Goal: Task Accomplishment & Management: Use online tool/utility

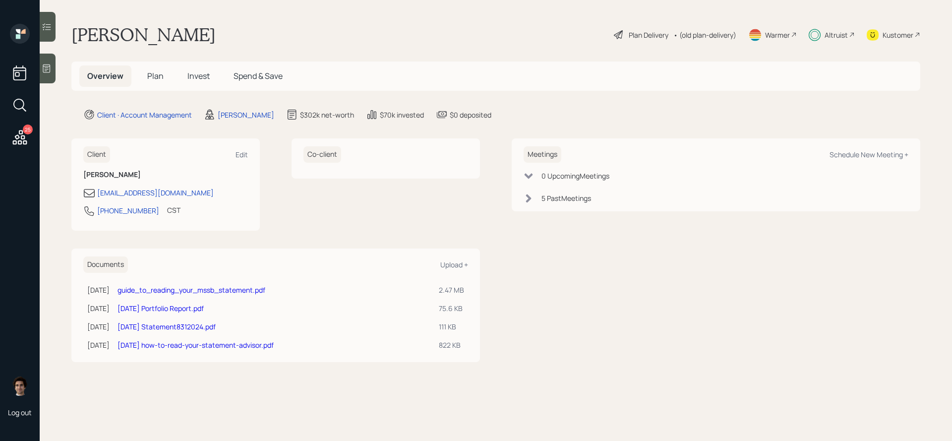
click at [859, 147] on div "Meetings Schedule New Meeting +" at bounding box center [716, 154] width 385 height 16
click at [859, 150] on div "Schedule New Meeting +" at bounding box center [869, 154] width 79 height 9
select select "59554aeb-d739-4552-90b9-0d27d70b4bf7"
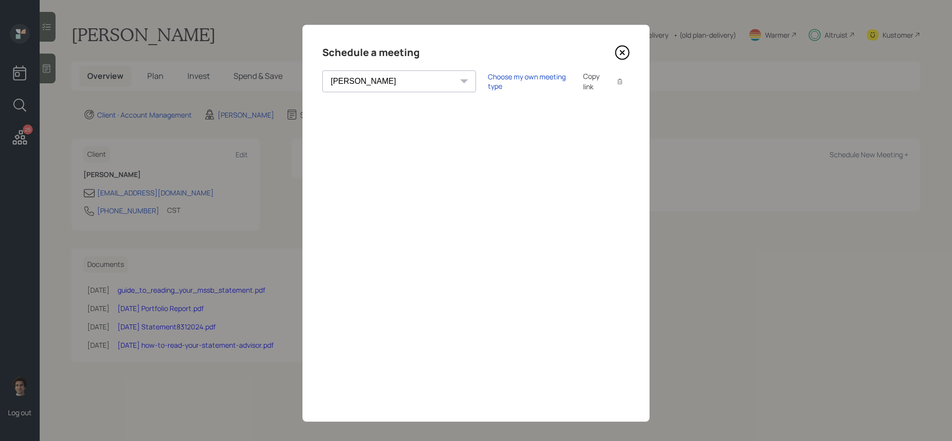
click at [583, 78] on div "Copy link" at bounding box center [594, 81] width 23 height 21
